Goal: Task Accomplishment & Management: Use online tool/utility

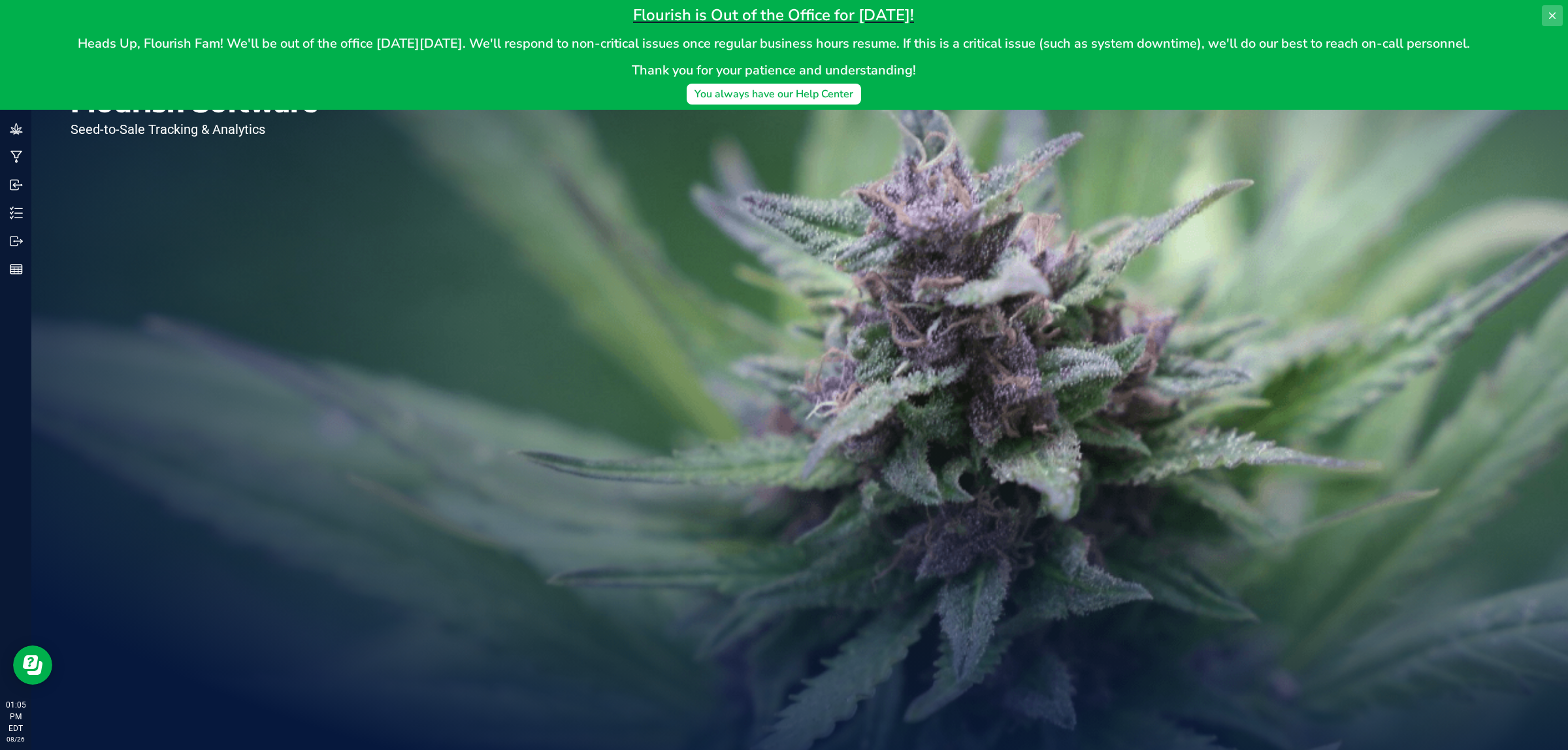
click at [1552, 14] on icon at bounding box center [1552, 15] width 6 height 6
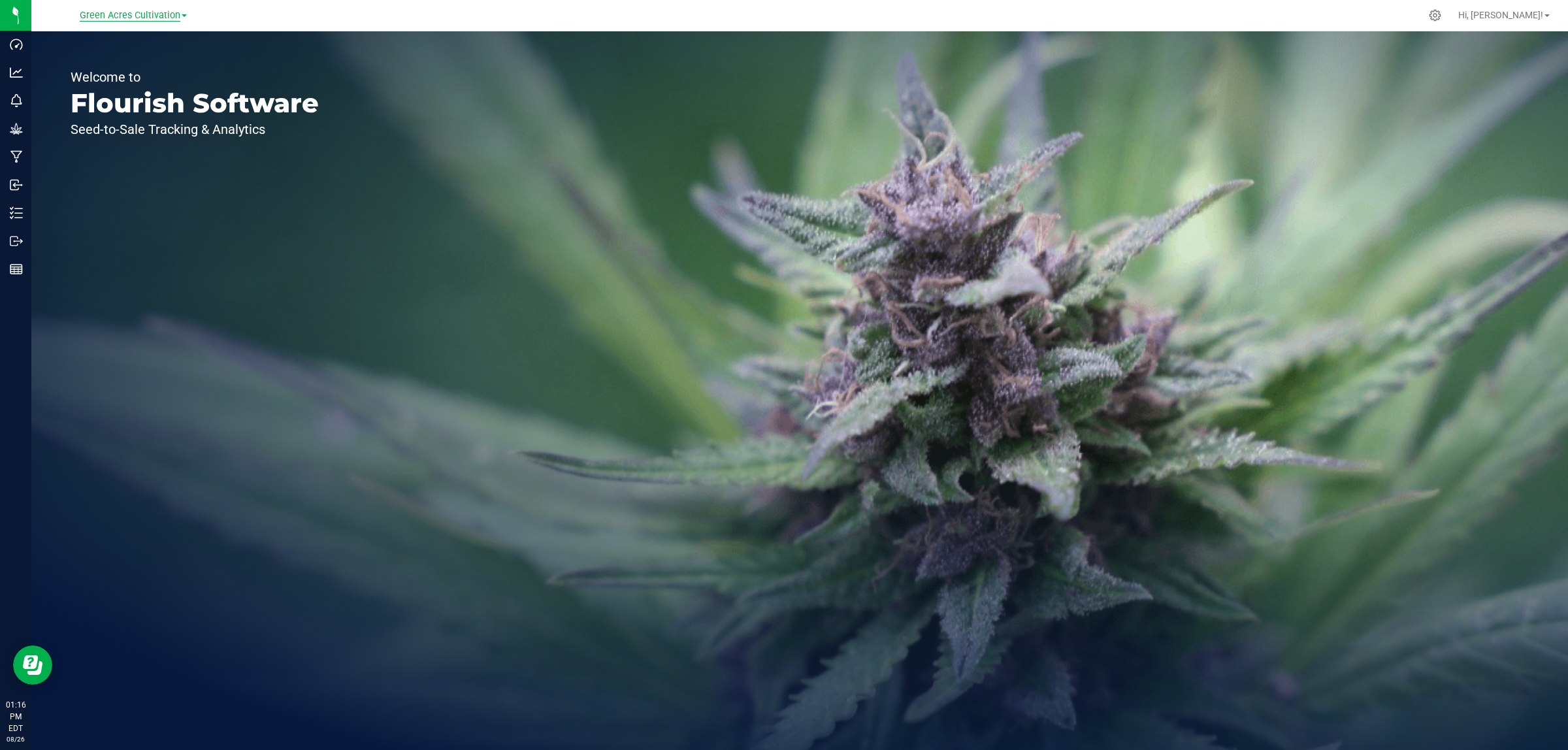
click at [161, 11] on span "Green Acres Cultivation" at bounding box center [130, 15] width 101 height 11
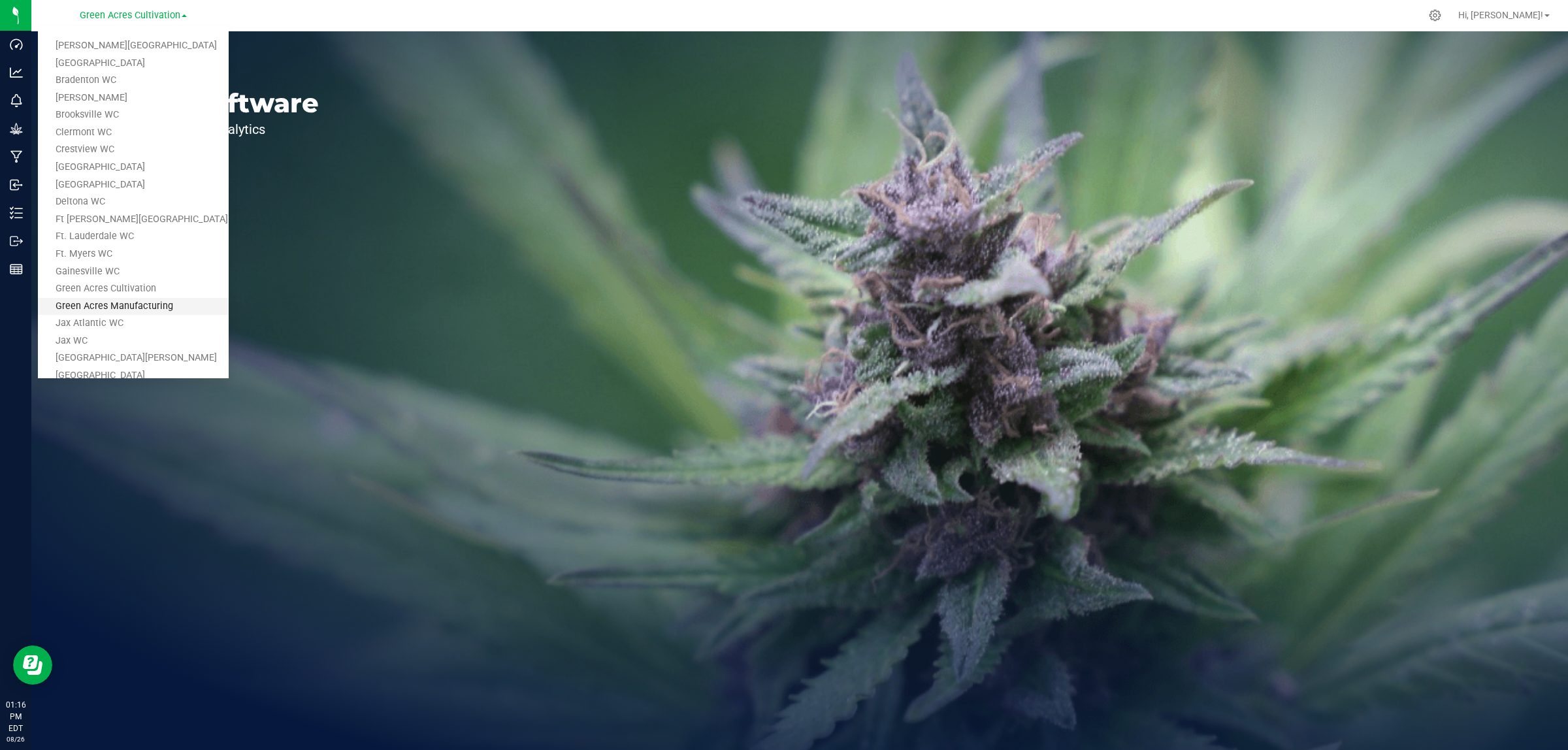
click at [146, 301] on link "Green Acres Manufacturing" at bounding box center [133, 307] width 191 height 18
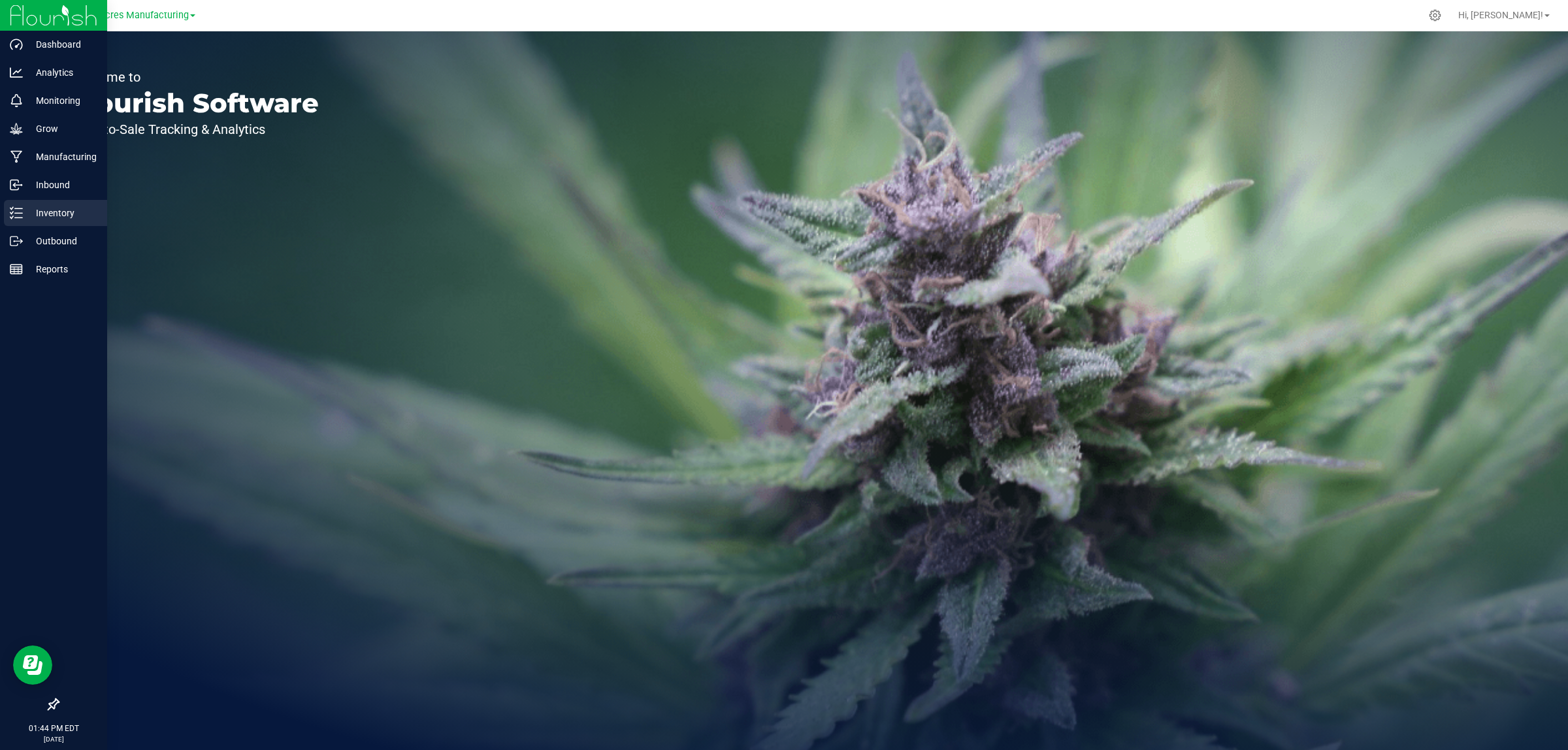
click at [74, 207] on p "Inventory" at bounding box center [62, 214] width 79 height 16
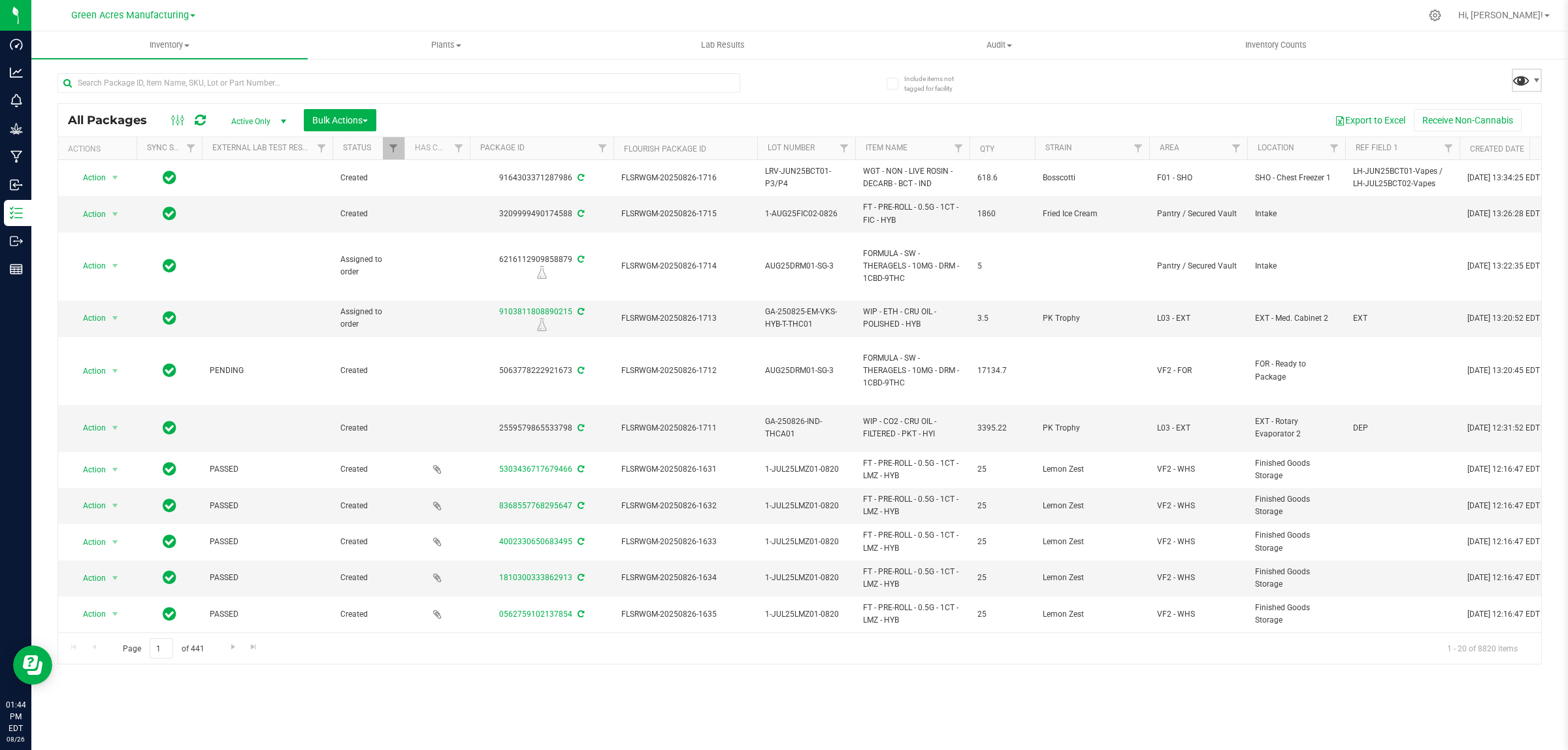
click at [1523, 76] on span at bounding box center [1522, 81] width 19 height 19
click at [1432, 281] on span "Pantry > Intake" at bounding box center [1491, 279] width 136 height 11
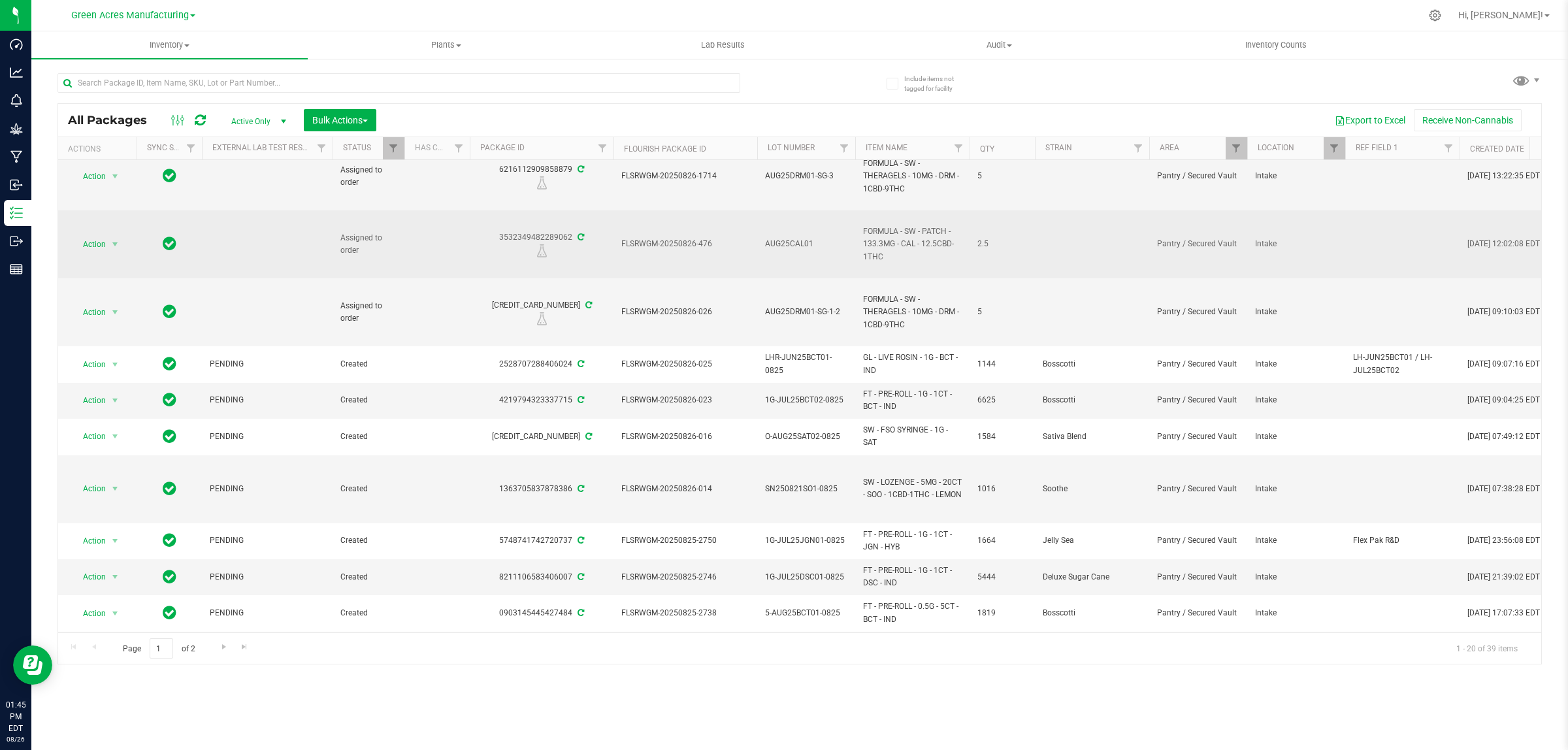
scroll to position [81, 0]
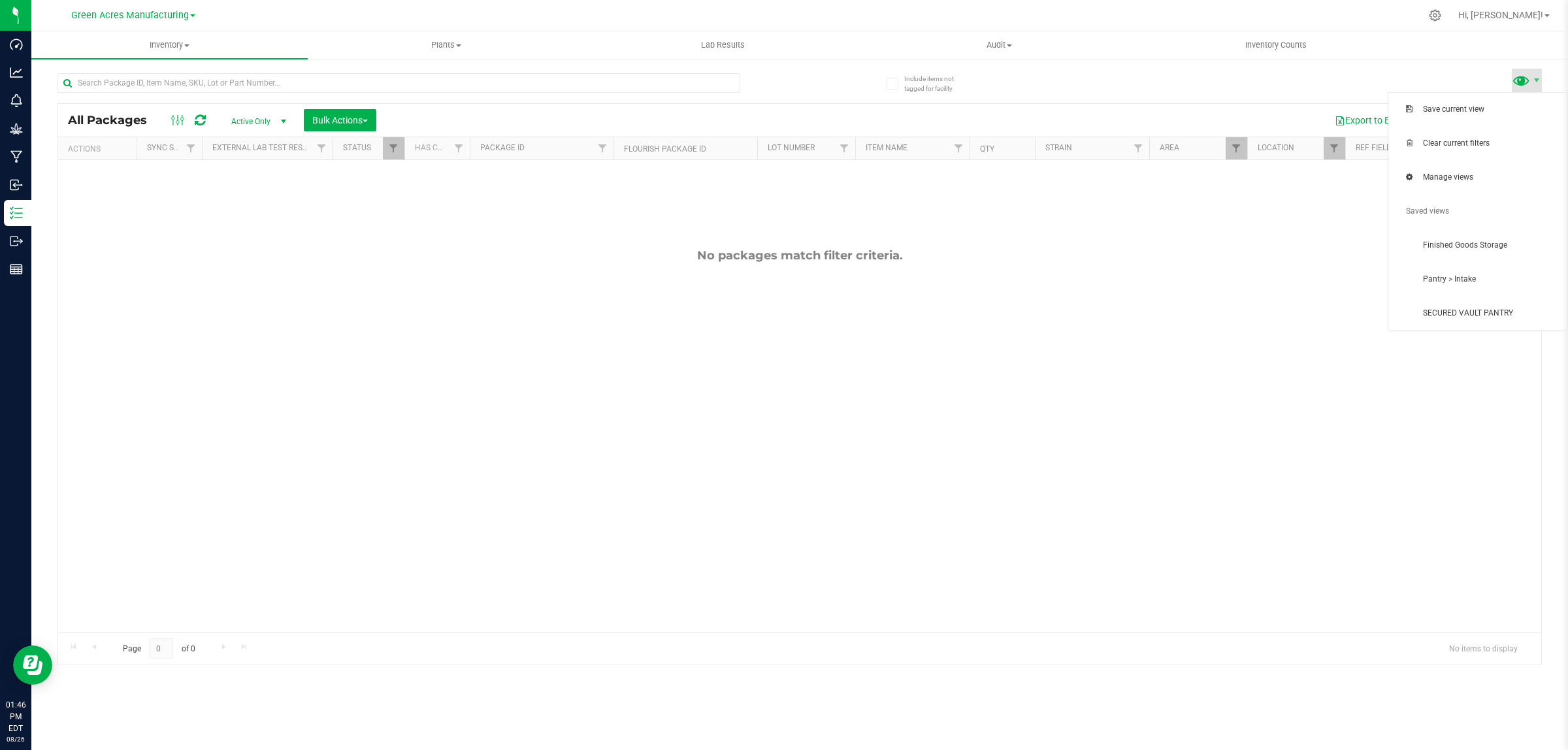
click at [1514, 76] on span at bounding box center [1522, 81] width 19 height 19
click at [1432, 280] on span "Pantry > Intake" at bounding box center [1491, 279] width 136 height 11
